Goal: Information Seeking & Learning: Compare options

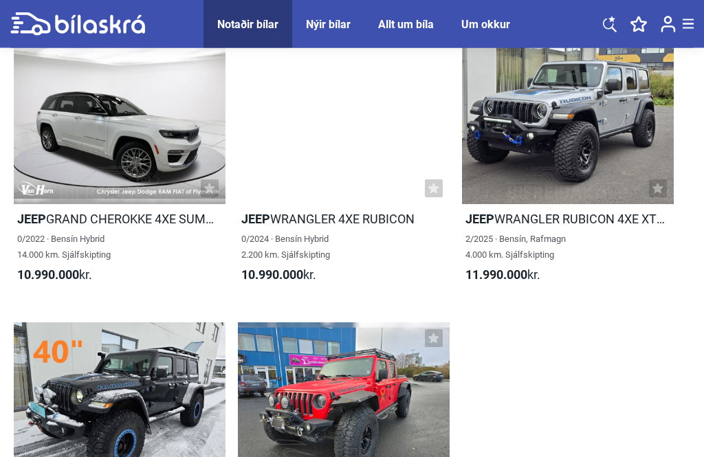
scroll to position [2828, 0]
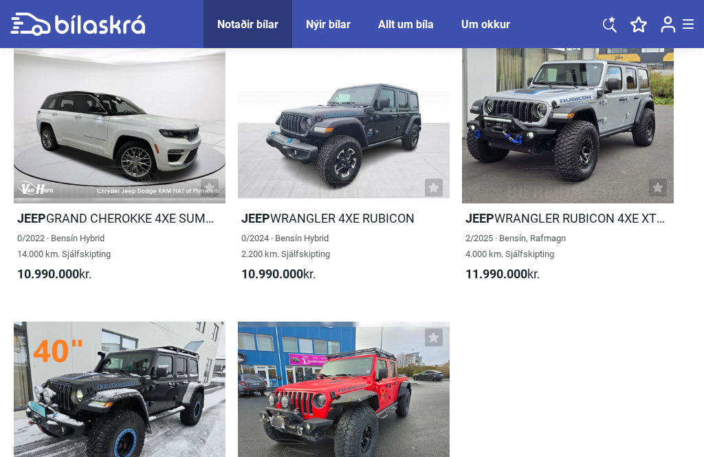
click at [616, 191] on div at bounding box center [568, 118] width 212 height 169
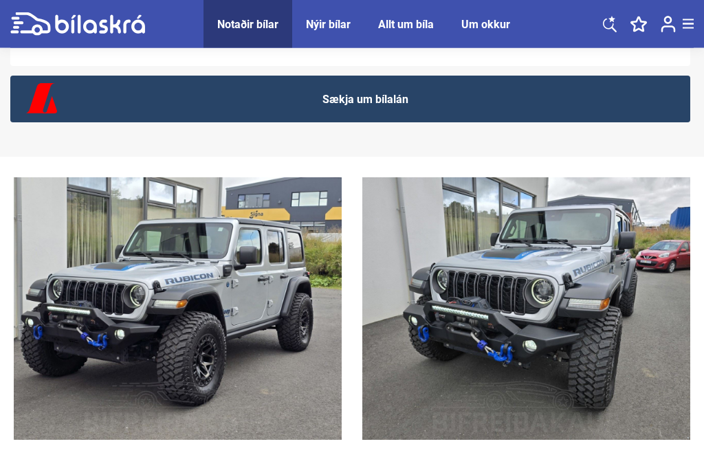
scroll to position [1477, 0]
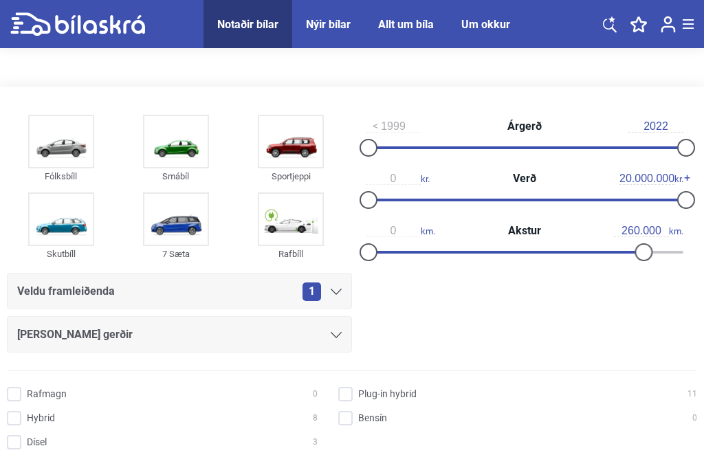
click at [639, 261] on div at bounding box center [643, 252] width 18 height 18
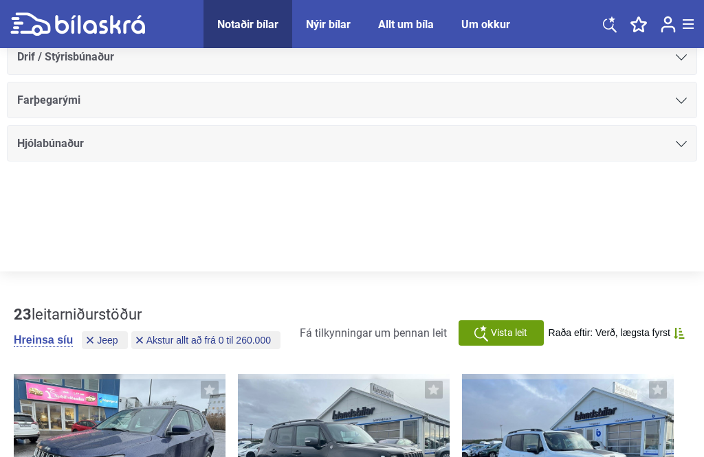
type input "300.000"
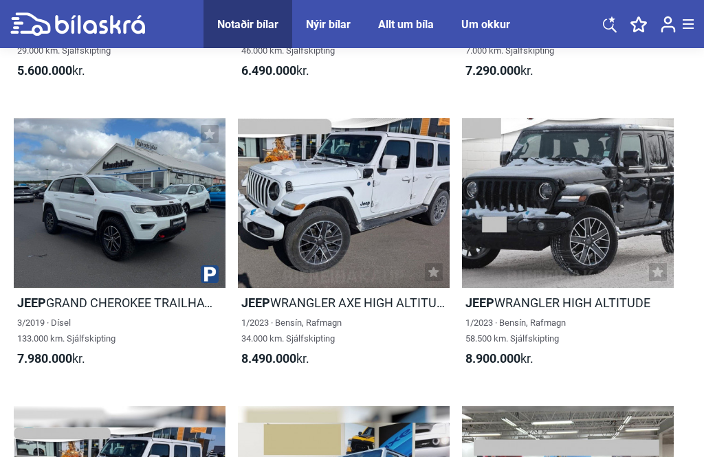
scroll to position [1893, 0]
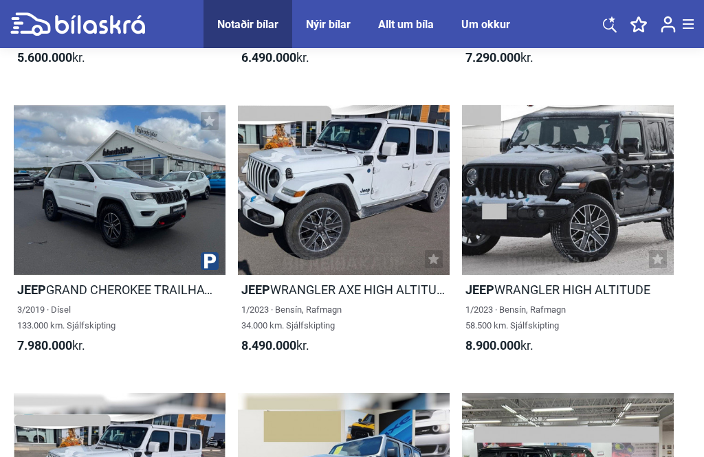
click at [618, 226] on div at bounding box center [568, 189] width 212 height 169
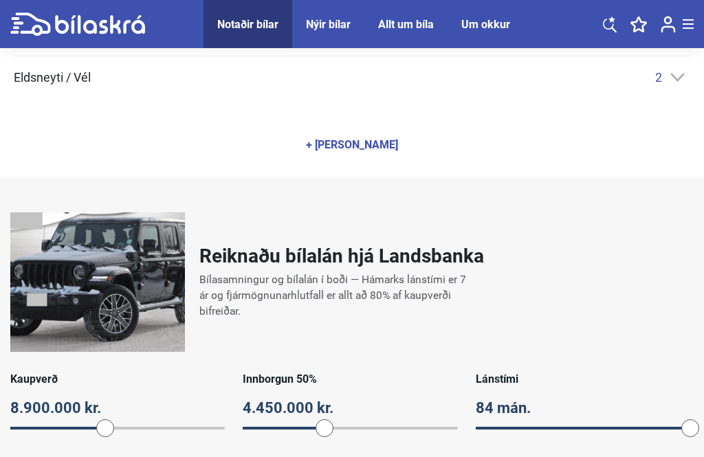
scroll to position [813, 0]
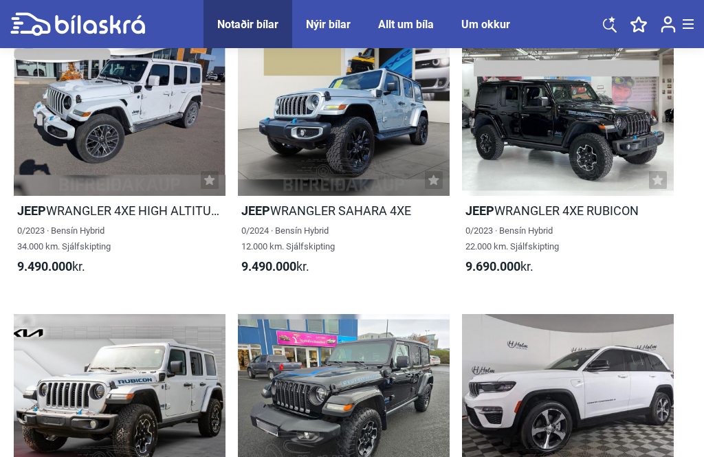
scroll to position [2270, 0]
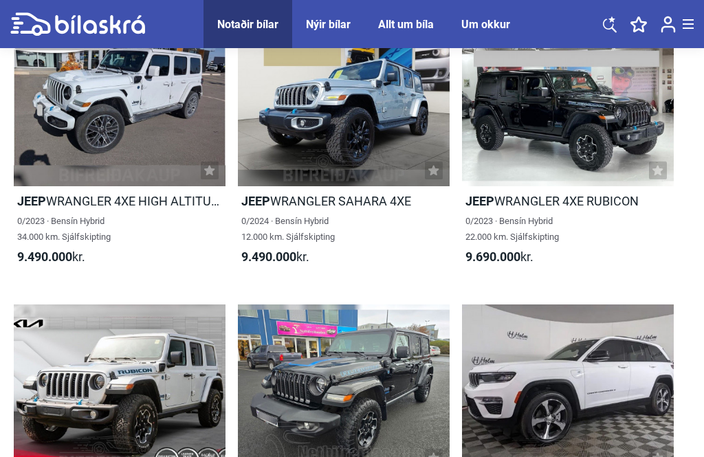
click at [612, 135] on div at bounding box center [568, 101] width 212 height 169
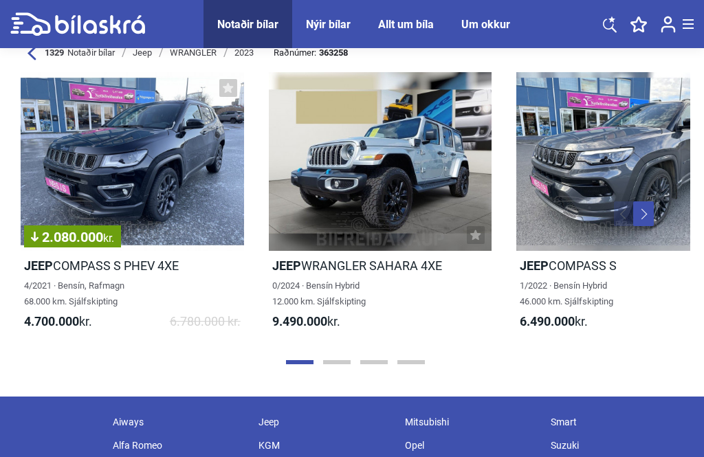
scroll to position [5398, 0]
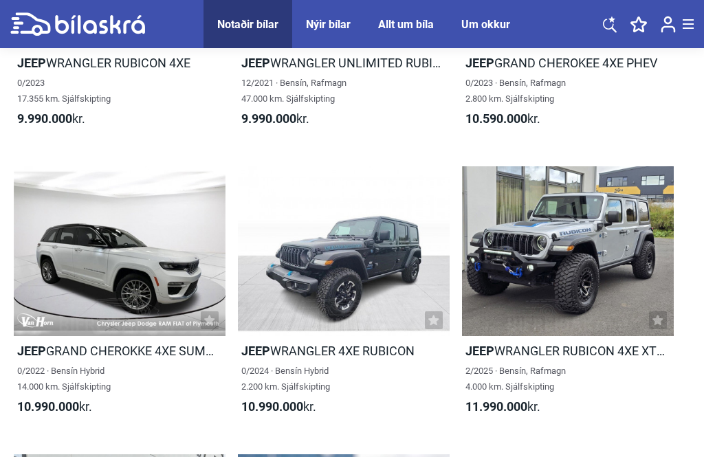
scroll to position [2698, 0]
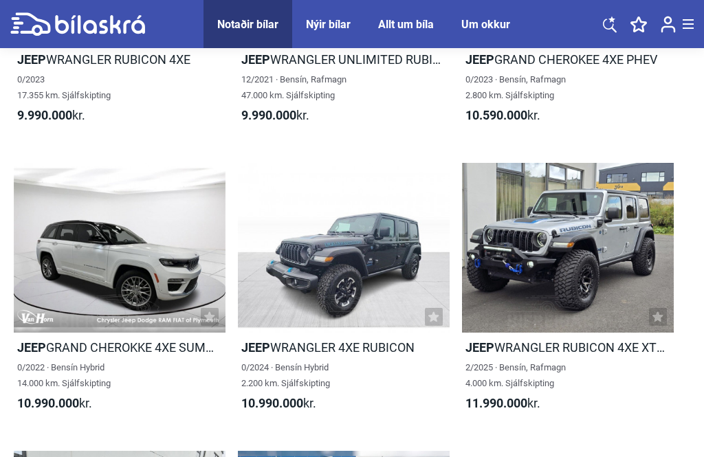
click at [608, 250] on div at bounding box center [568, 247] width 212 height 169
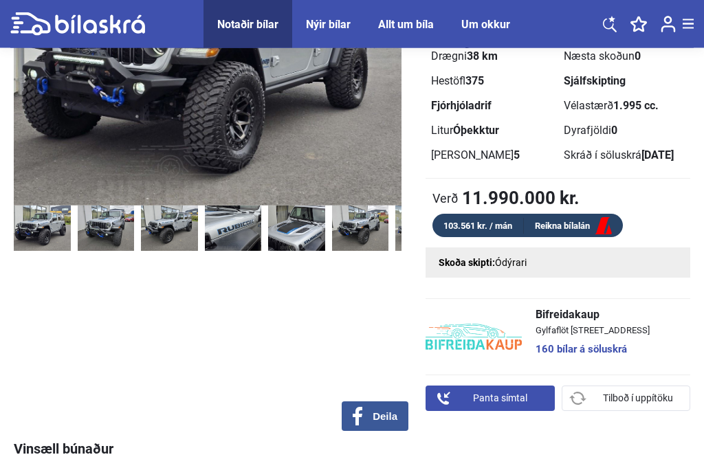
scroll to position [228, 0]
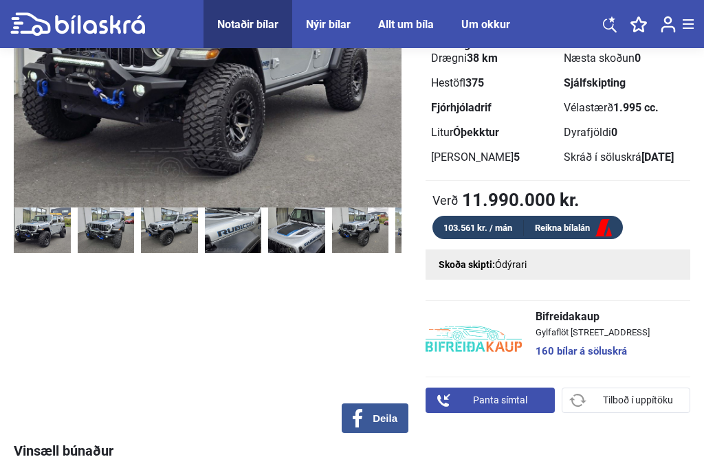
click at [487, 256] on div "Skoða skipti: Ódýrari" at bounding box center [558, 265] width 265 height 30
click at [494, 255] on div "Skoða skipti: Ódýrari" at bounding box center [558, 265] width 265 height 30
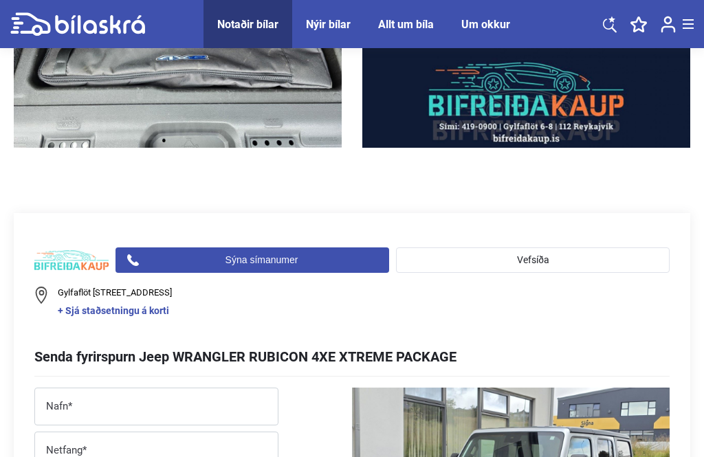
scroll to position [8483, 0]
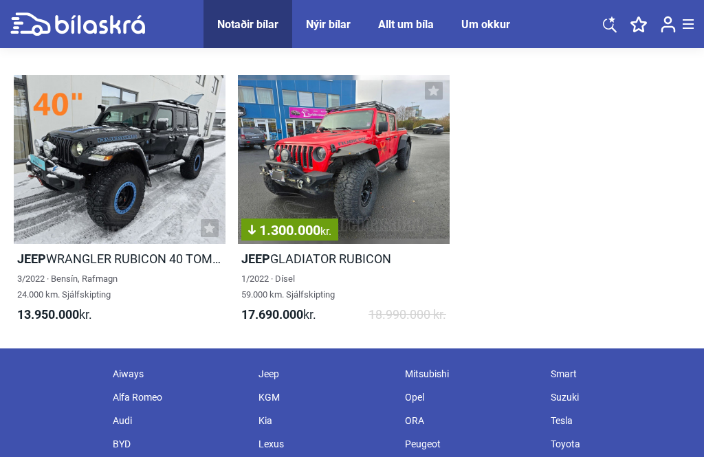
scroll to position [3081, 0]
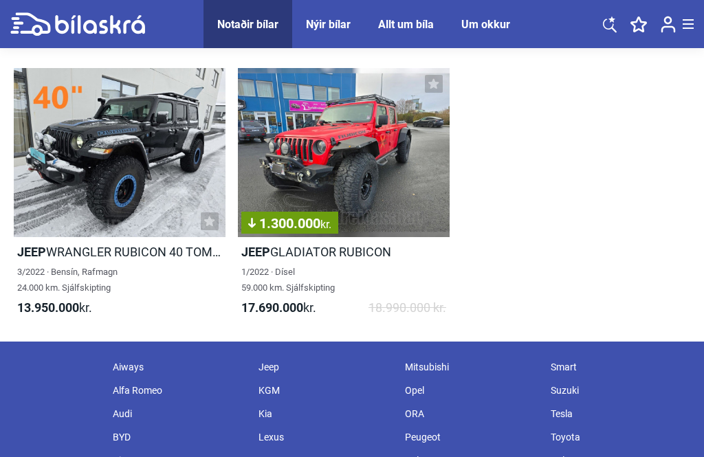
click at [380, 157] on div "1.300.000 kr." at bounding box center [344, 152] width 212 height 169
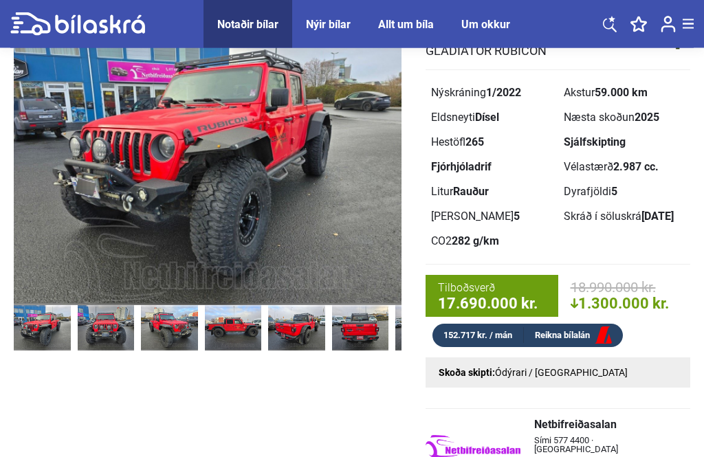
scroll to position [129, 0]
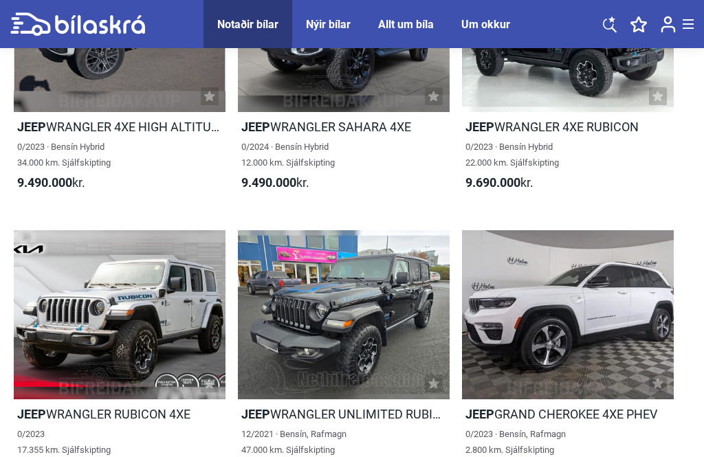
scroll to position [3082, 0]
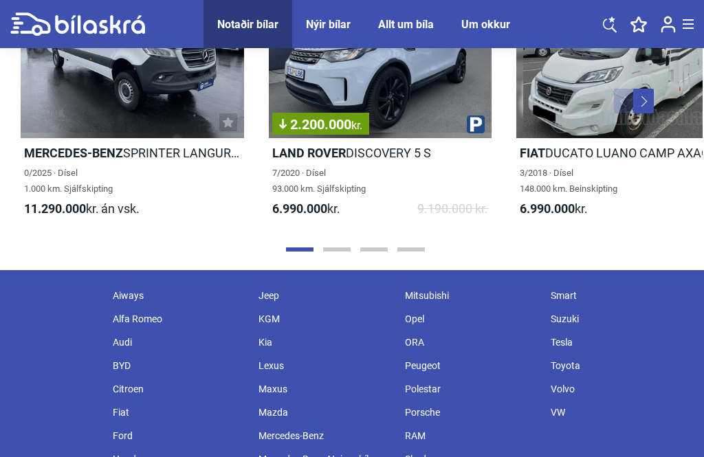
scroll to position [2849, 0]
